Goal: Book appointment/travel/reservation

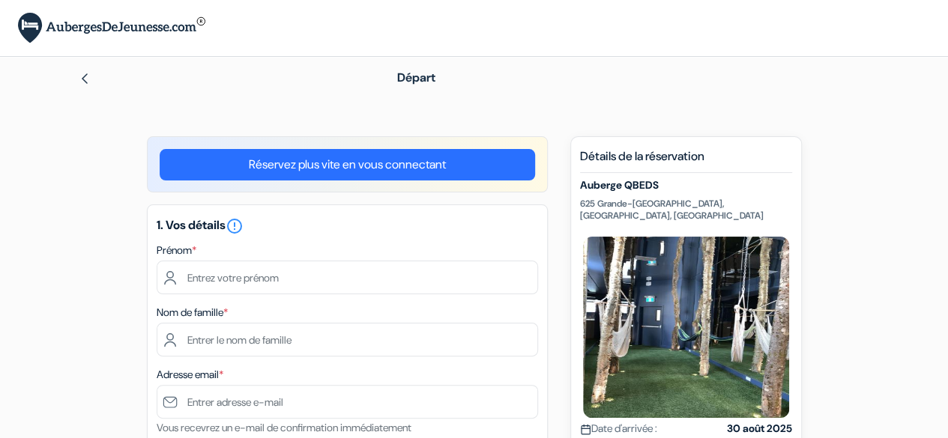
scroll to position [22, 0]
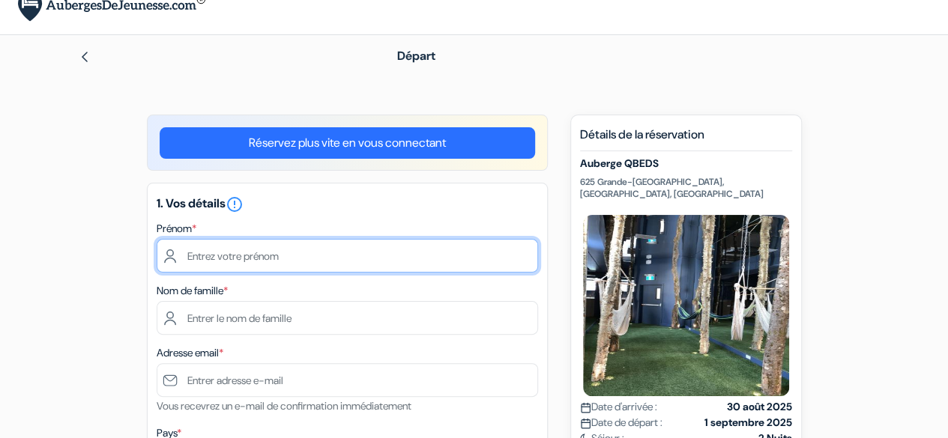
click at [271, 248] on input "text" at bounding box center [347, 256] width 381 height 34
type input "Gabriel"
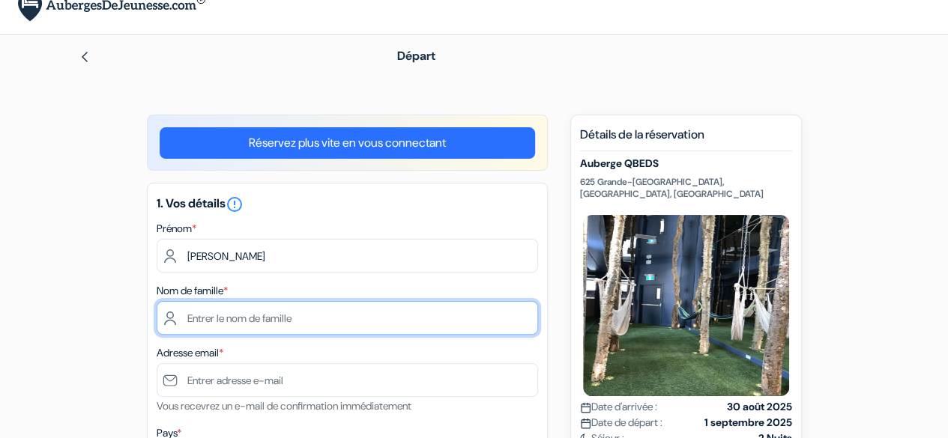
type input "Kubacki"
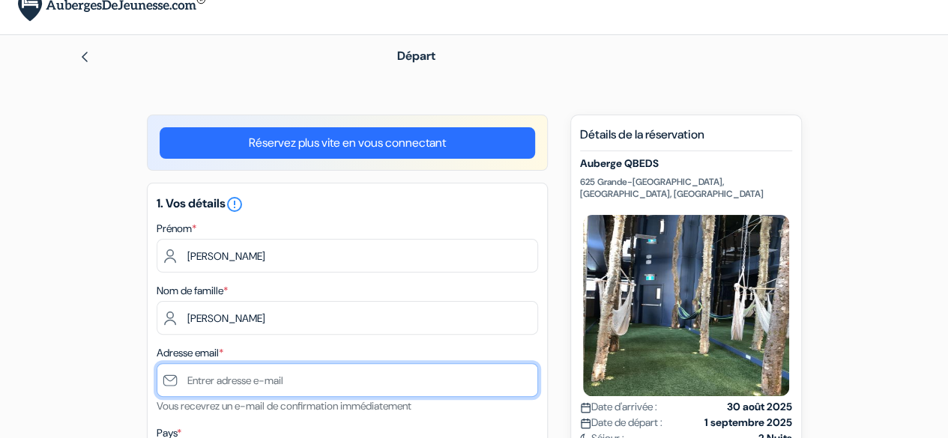
type input "[PERSON_NAME][EMAIL_ADDRESS][DOMAIN_NAME]"
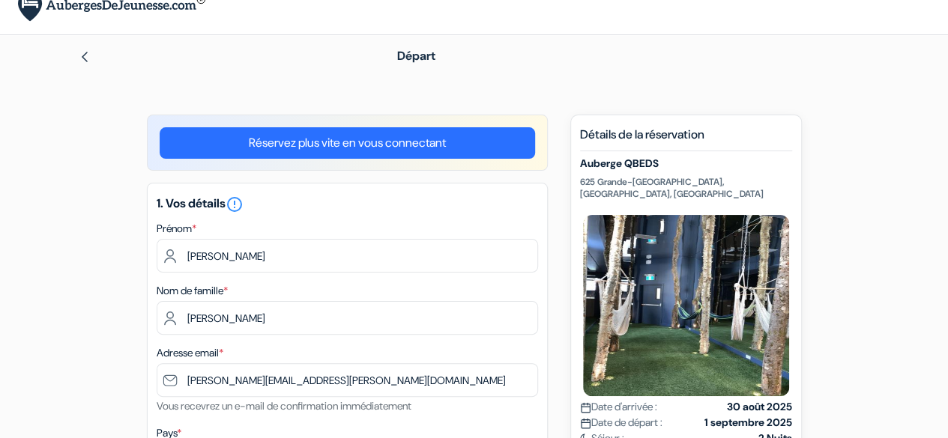
select select "67"
type input "+33764228978"
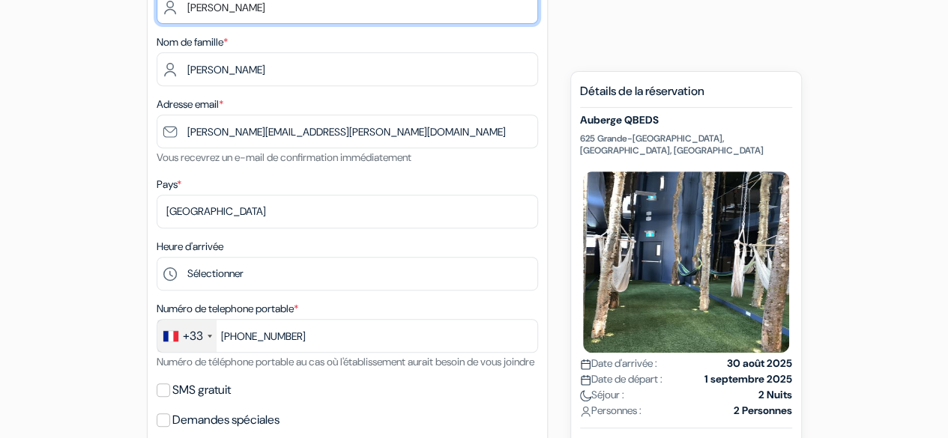
scroll to position [278, 0]
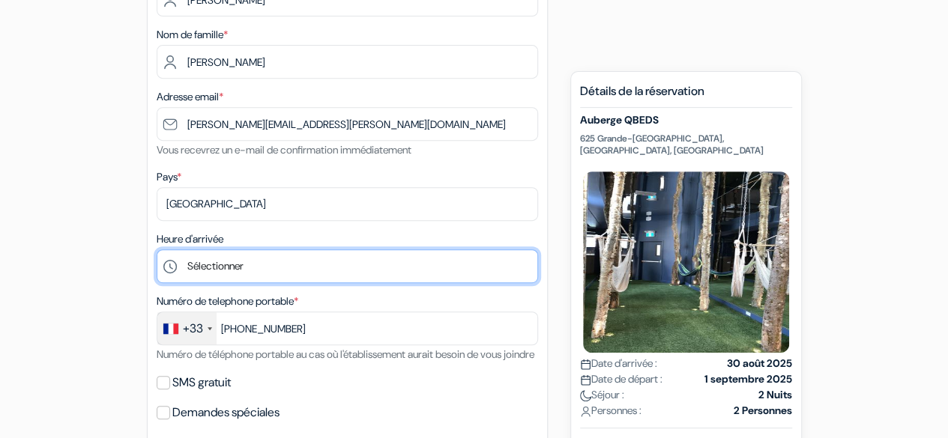
click at [340, 273] on select "Sélectionner 1:00 2:00 3:00 4:00 5:00 6:00 7:00 8:00 9:00 10:00 11:00 12:00 13:…" at bounding box center [347, 266] width 381 height 34
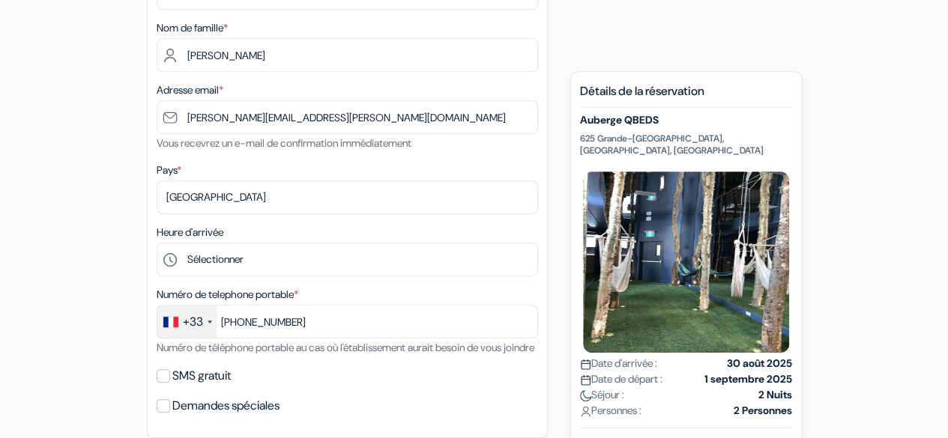
scroll to position [294, 0]
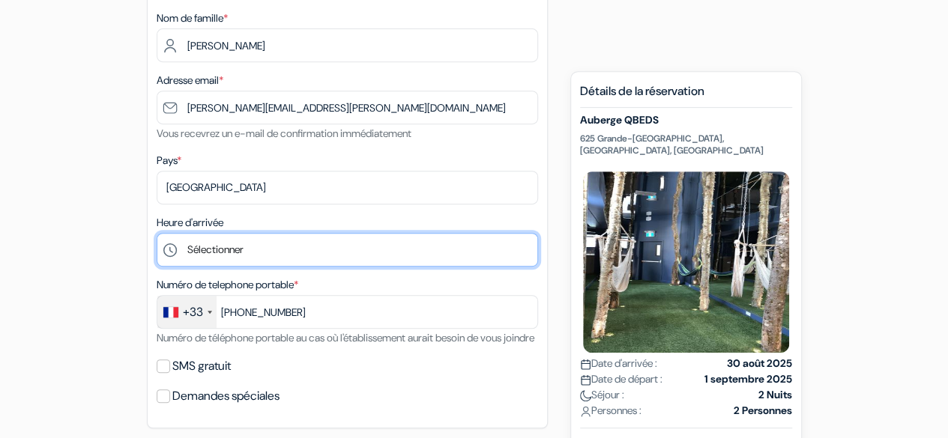
click at [214, 251] on select "Sélectionner 1:00 2:00 3:00 4:00 5:00 6:00 7:00 8:00 9:00 10:00 11:00 12:00 13:…" at bounding box center [347, 250] width 381 height 34
select select "12"
click at [157, 234] on select "Sélectionner 1:00 2:00 3:00 4:00 5:00 6:00 7:00 8:00 9:00 10:00 11:00 12:00 13:…" at bounding box center [347, 250] width 381 height 34
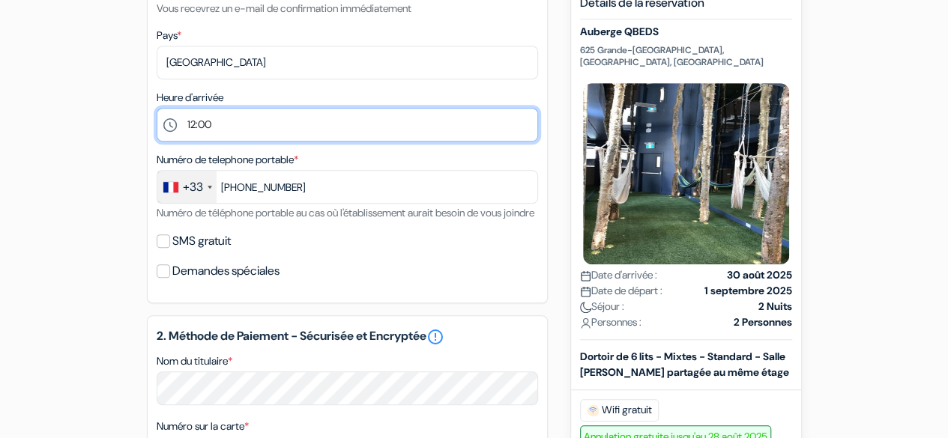
scroll to position [420, 0]
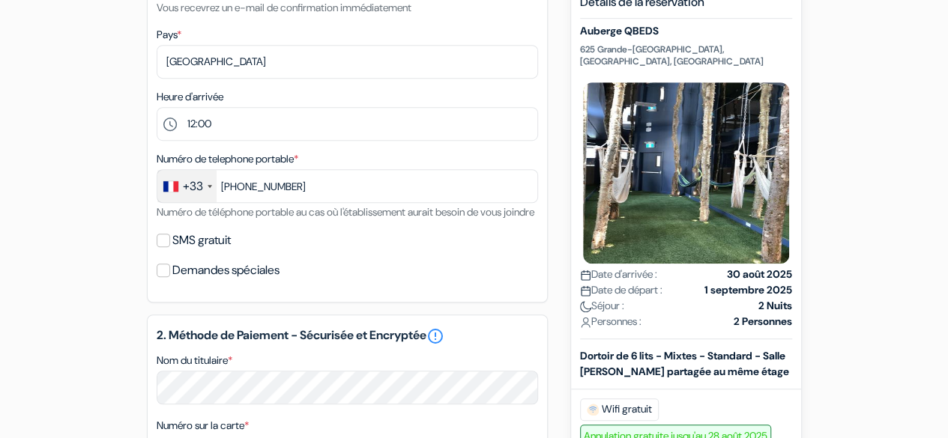
click at [202, 186] on div "+33" at bounding box center [193, 187] width 20 height 18
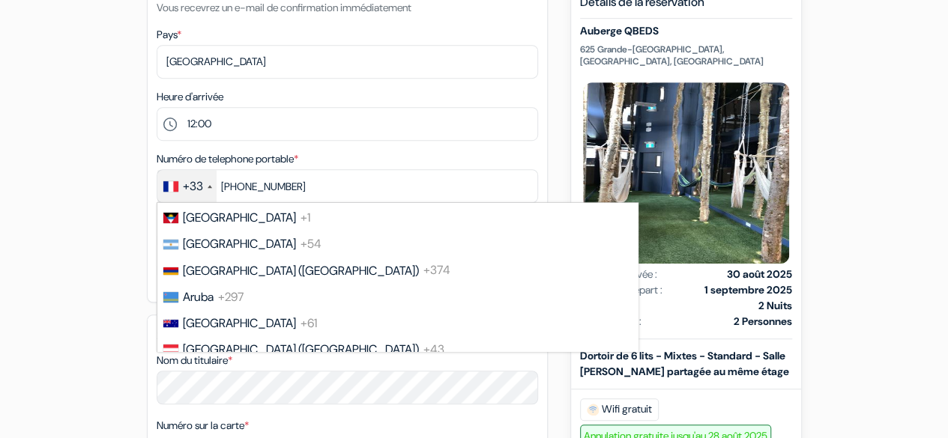
scroll to position [1004, 0]
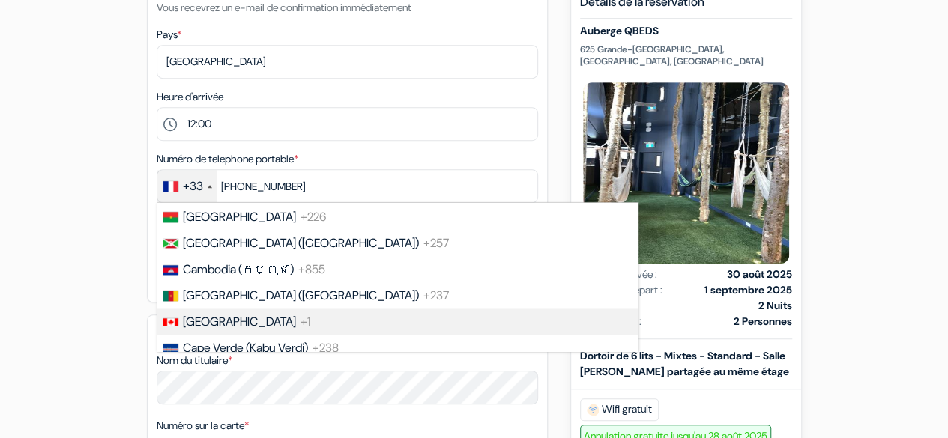
click at [223, 330] on span "[GEOGRAPHIC_DATA]" at bounding box center [239, 322] width 113 height 16
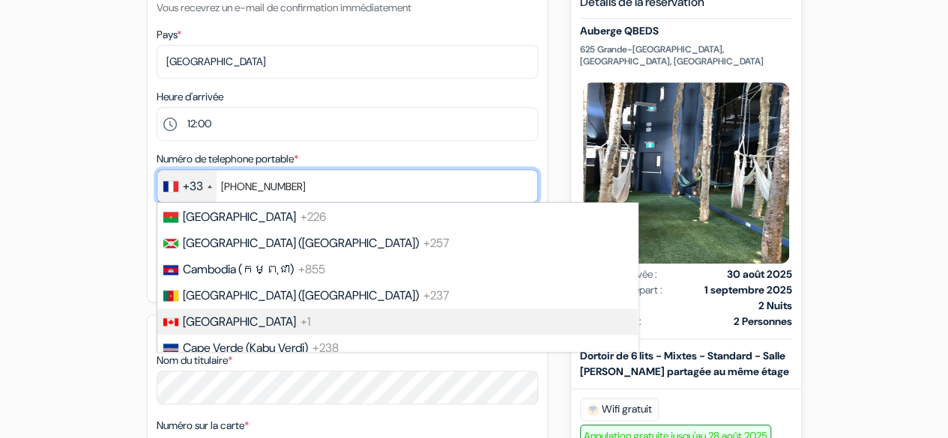
type input "+1764228978"
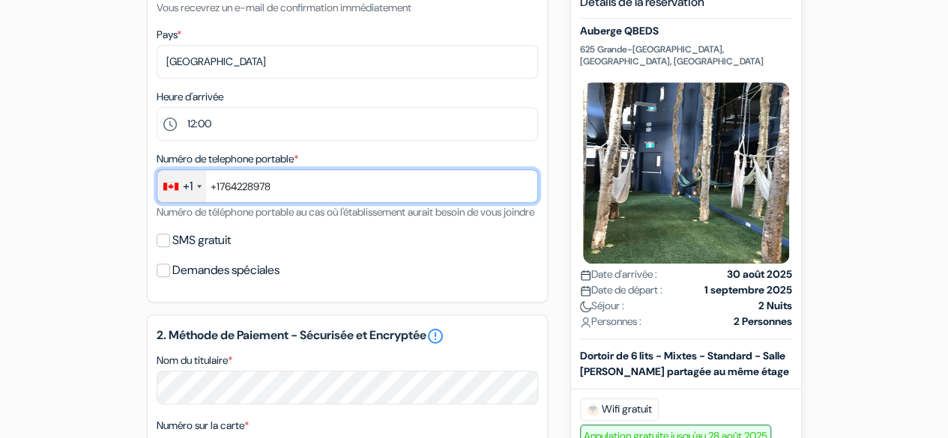
drag, startPoint x: 293, startPoint y: 191, endPoint x: 166, endPoint y: 175, distance: 128.4
click at [166, 175] on div "+1 France +33 United Kingdom +44 Germany (Deutschland) +49 Spain (España) +34 I…" at bounding box center [347, 186] width 381 height 34
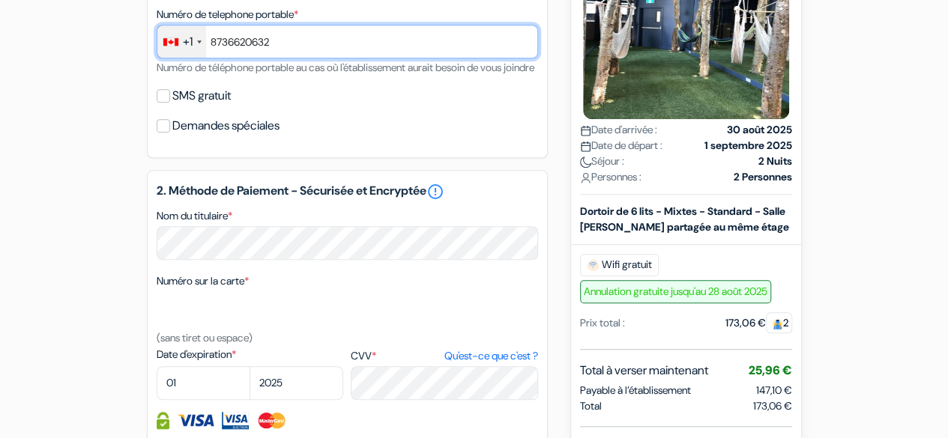
scroll to position [569, 0]
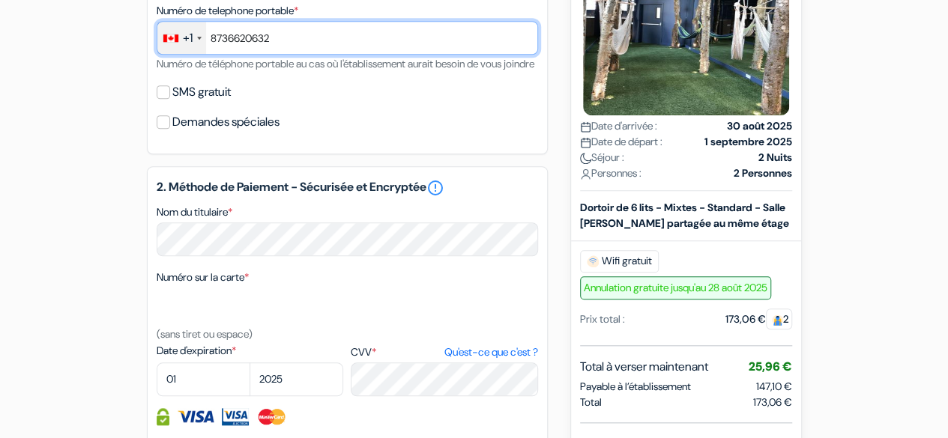
type input "8736620632"
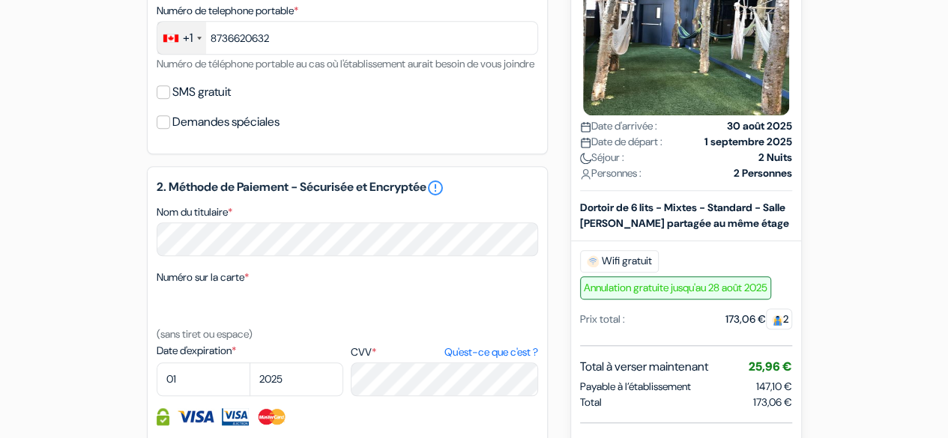
click at [112, 182] on div "add_box Auberge QBEDS 625 Grande-Allée Est, Québec, Canada Détails de l'établis…" at bounding box center [474, 181] width 854 height 1226
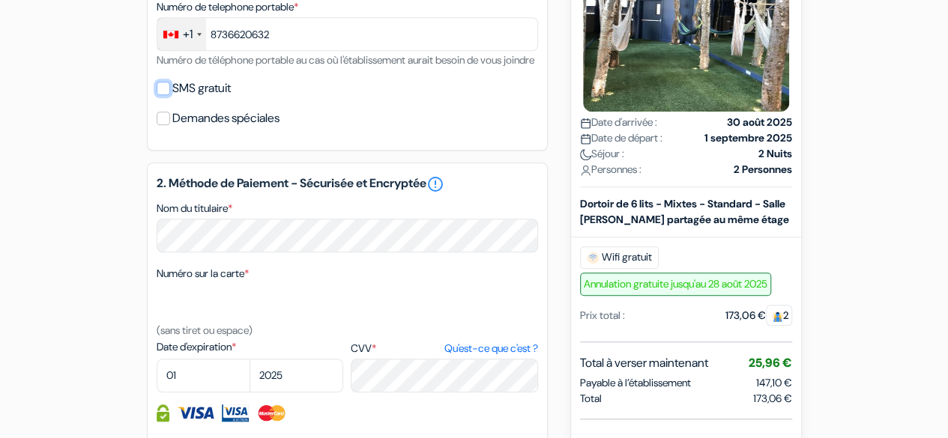
click at [159, 95] on input "SMS gratuit" at bounding box center [163, 88] width 13 height 13
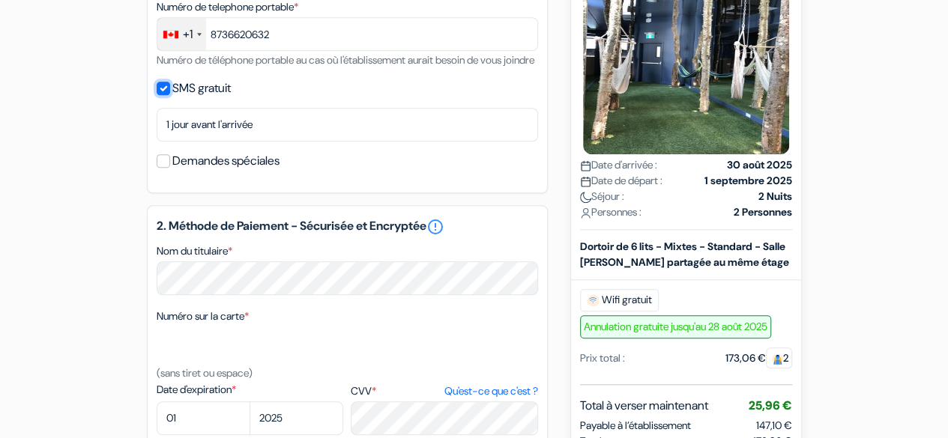
click at [159, 95] on input "SMS gratuit" at bounding box center [163, 88] width 13 height 13
checkbox input "false"
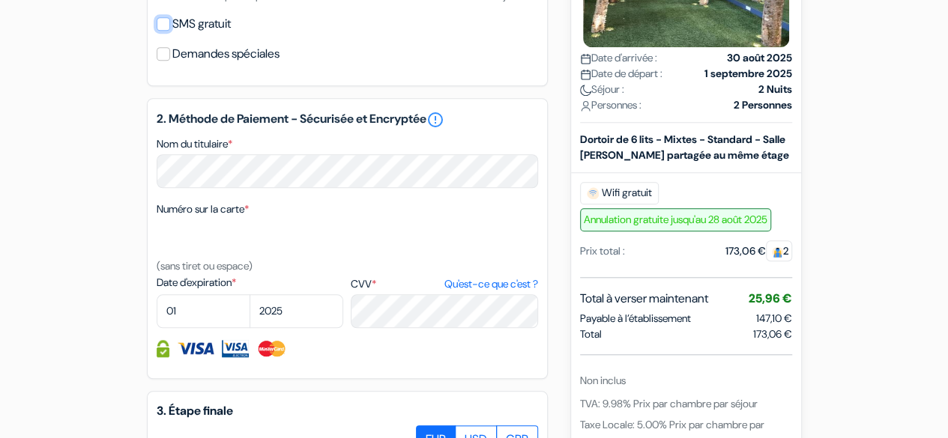
scroll to position [638, 0]
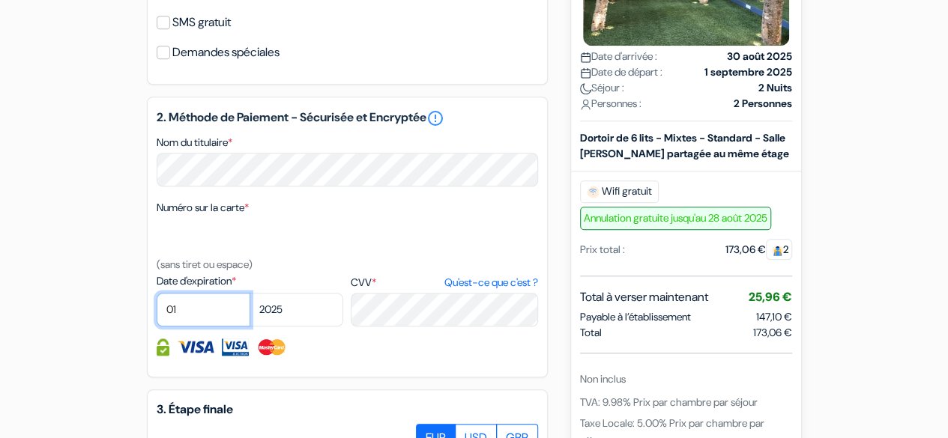
select select "02"
select select "2027"
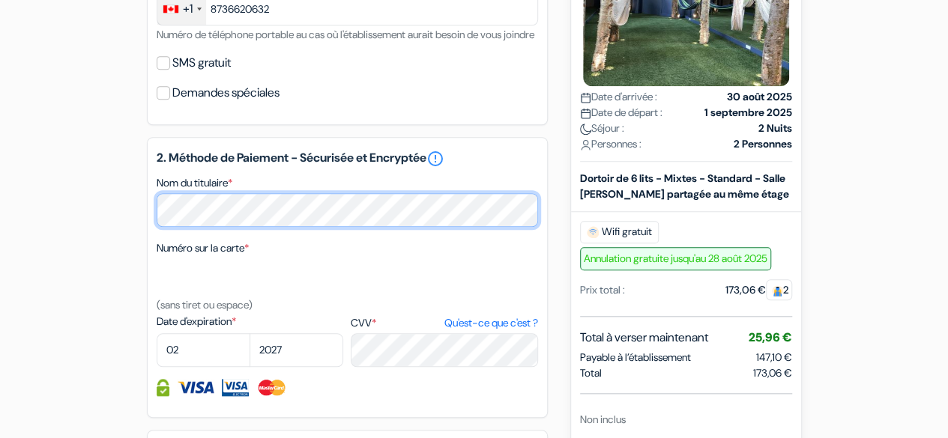
scroll to position [486, 0]
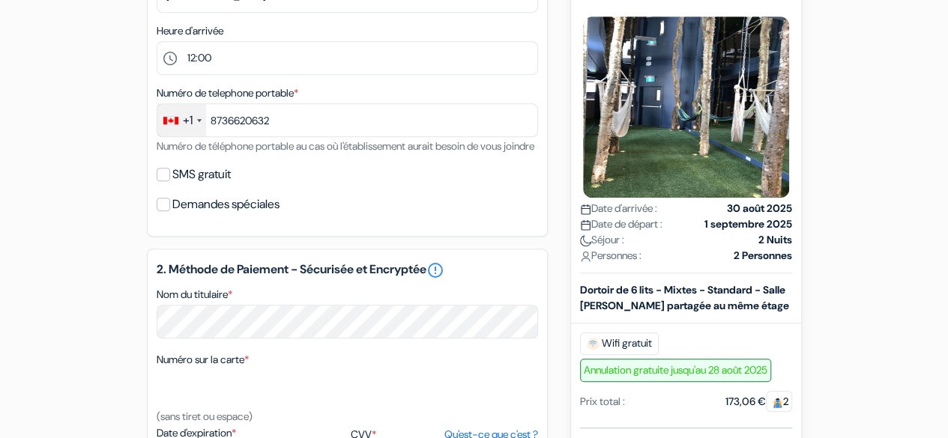
click at [685, 251] on div "Personnes : 2 Personnes" at bounding box center [686, 256] width 212 height 16
click at [653, 242] on div "Séjour : 2 Nuits" at bounding box center [686, 240] width 212 height 16
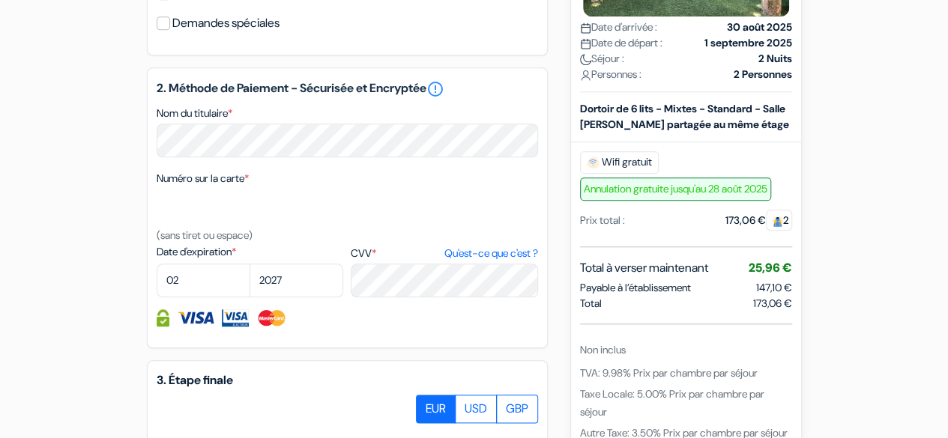
scroll to position [720, 0]
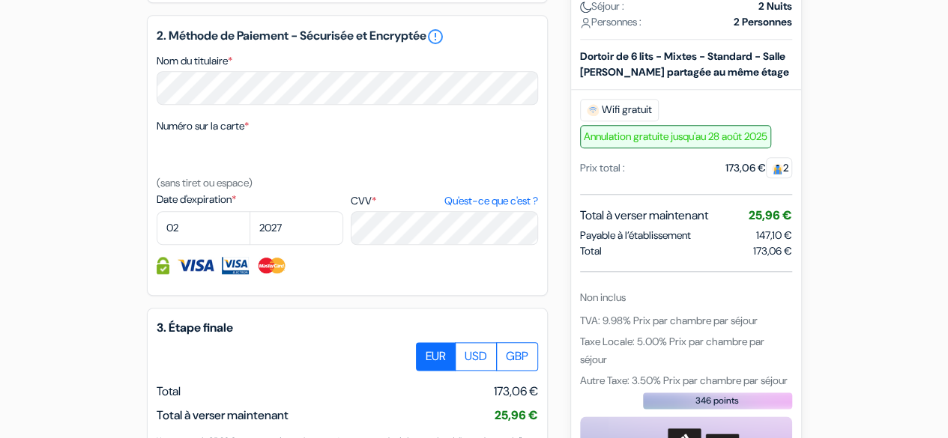
click at [425, 157] on div "Numéro sur la carte * (sans tiret ou espace)" at bounding box center [347, 154] width 381 height 75
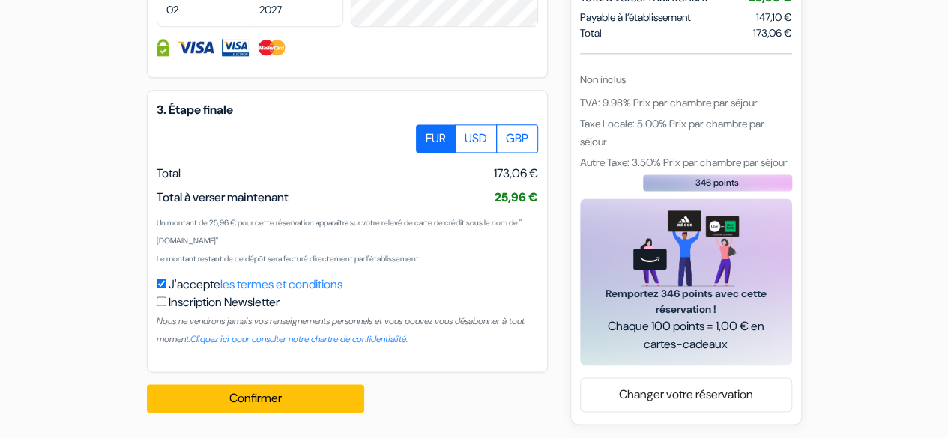
scroll to position [959, 0]
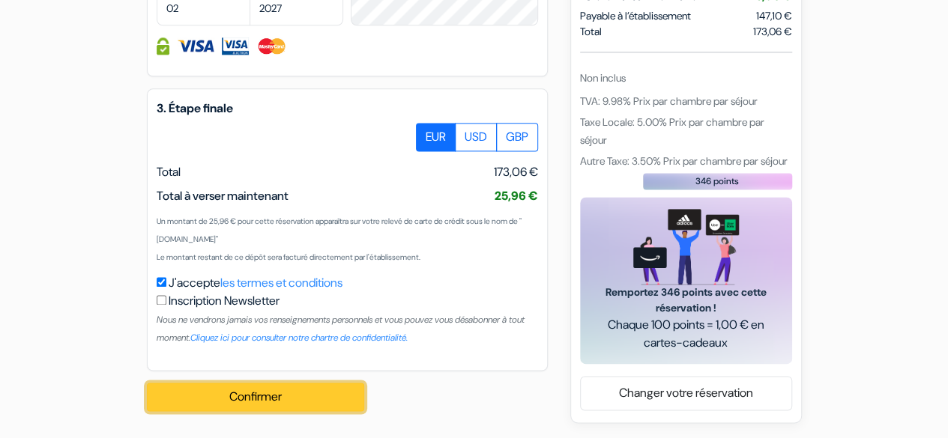
click at [294, 404] on button "Confirmer Loading..." at bounding box center [255, 397] width 217 height 28
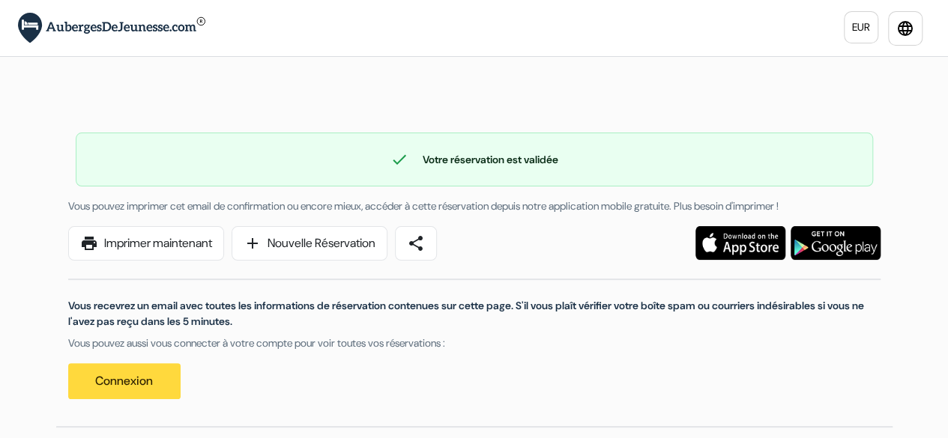
scroll to position [61, 0]
